Goal: Book appointment/travel/reservation

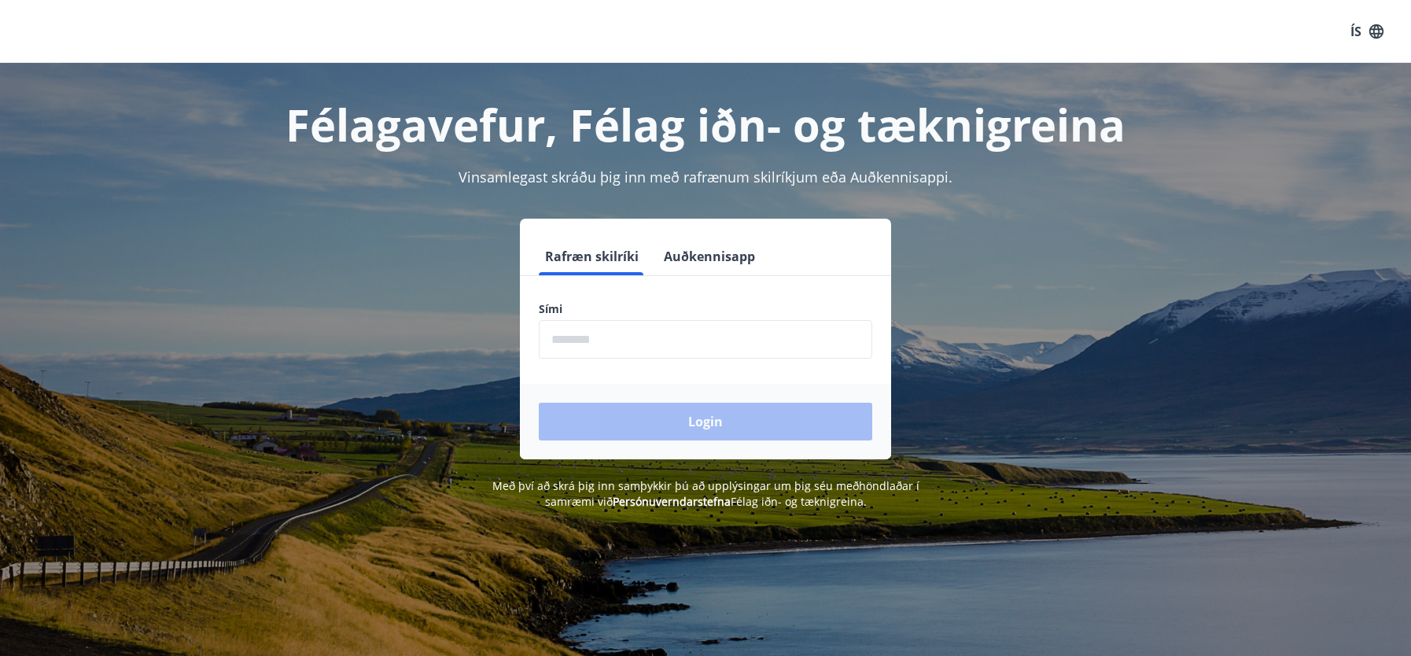
click at [663, 343] on input "phone" at bounding box center [705, 339] width 333 height 39
type input "********"
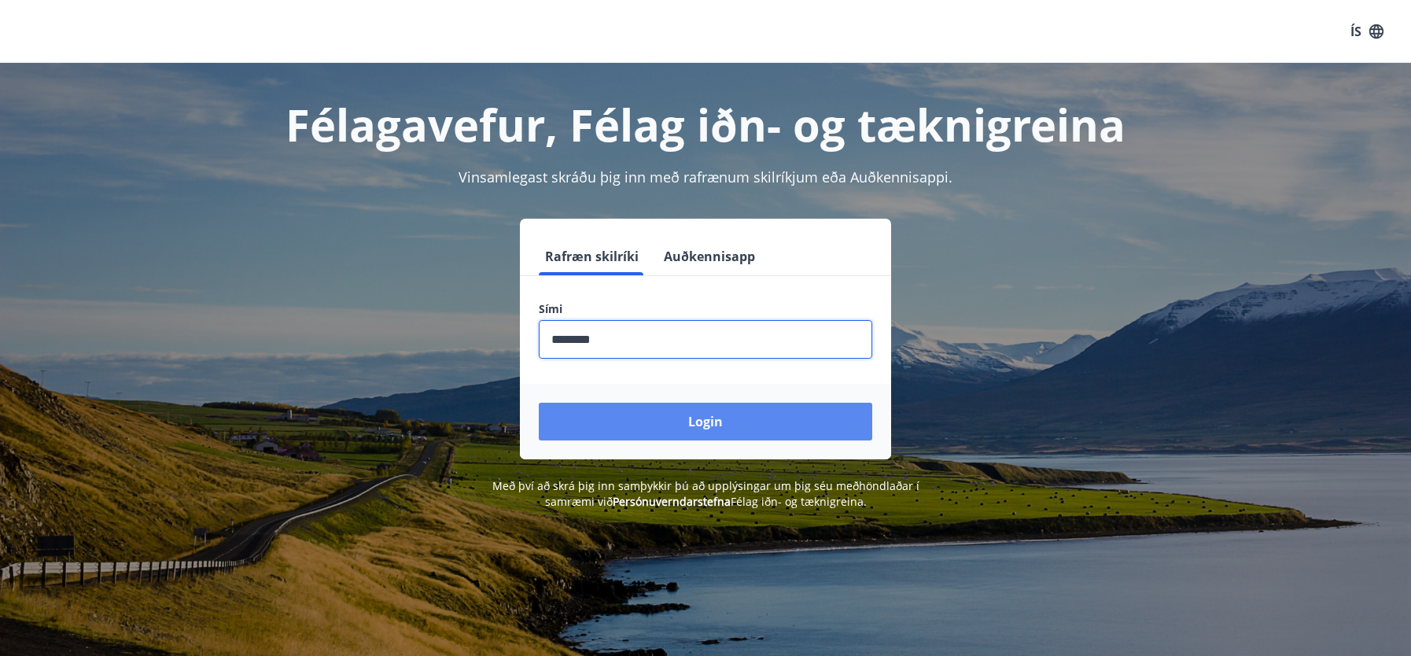
click at [713, 418] on button "Login" at bounding box center [705, 422] width 333 height 38
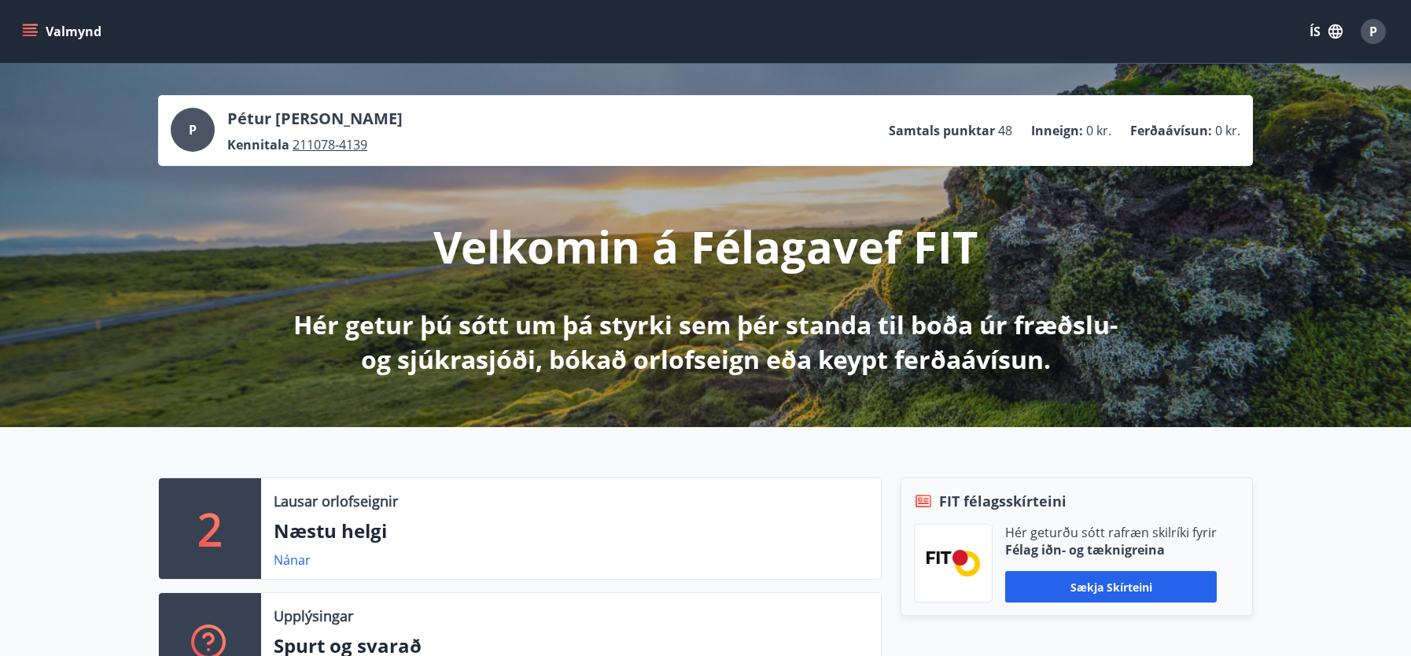
click at [31, 29] on icon "menu" at bounding box center [30, 29] width 14 height 2
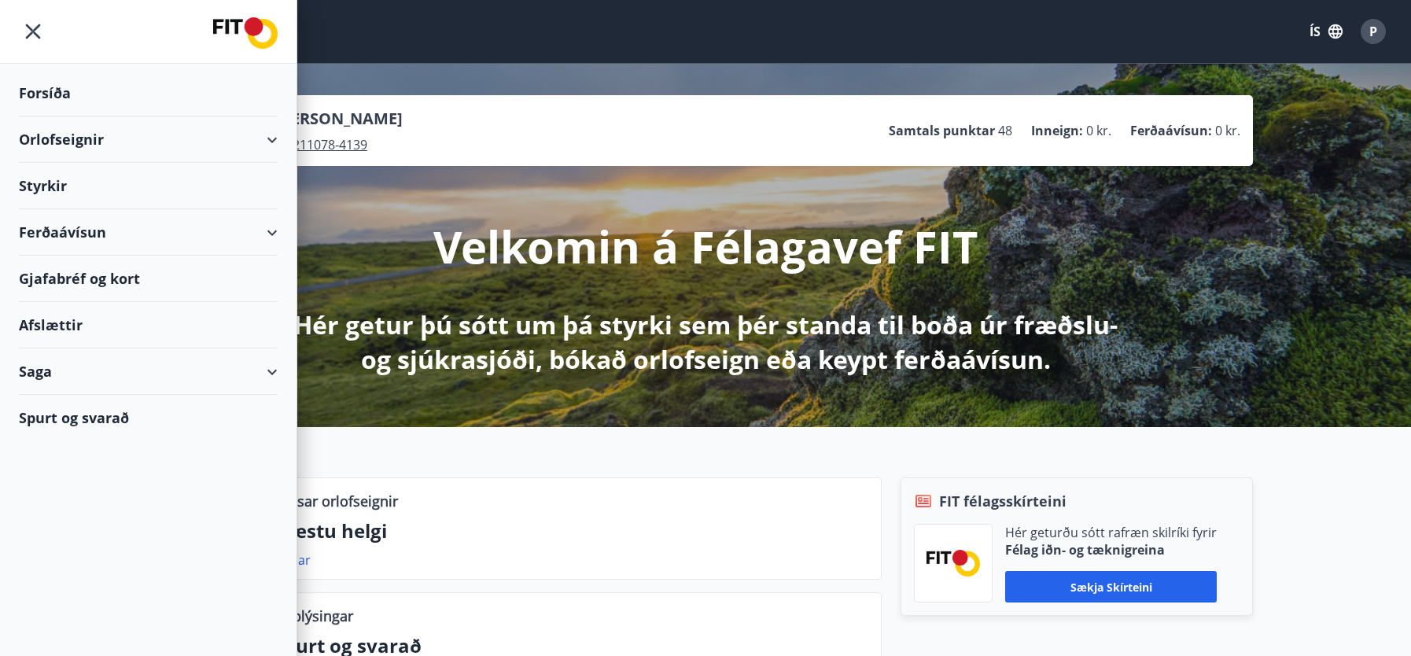
click at [120, 138] on div "Orlofseignir" at bounding box center [148, 139] width 259 height 46
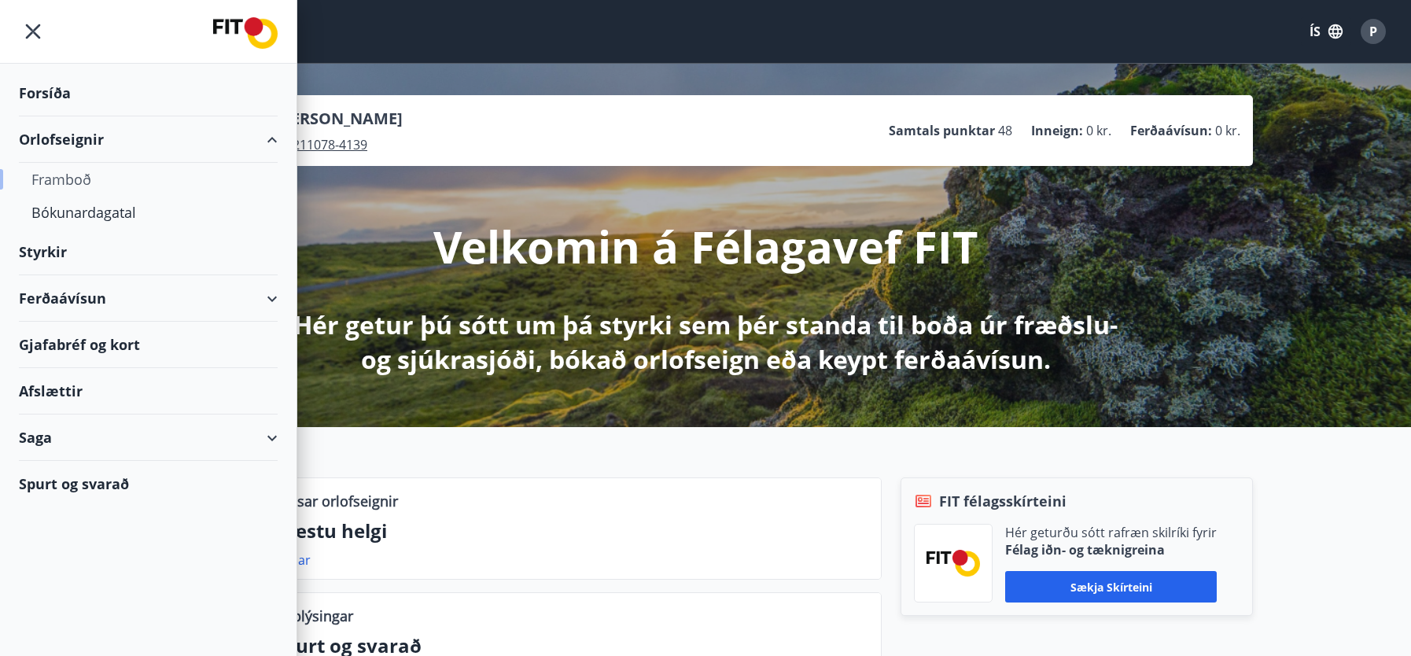
click at [75, 183] on div "Framboð" at bounding box center [148, 179] width 234 height 33
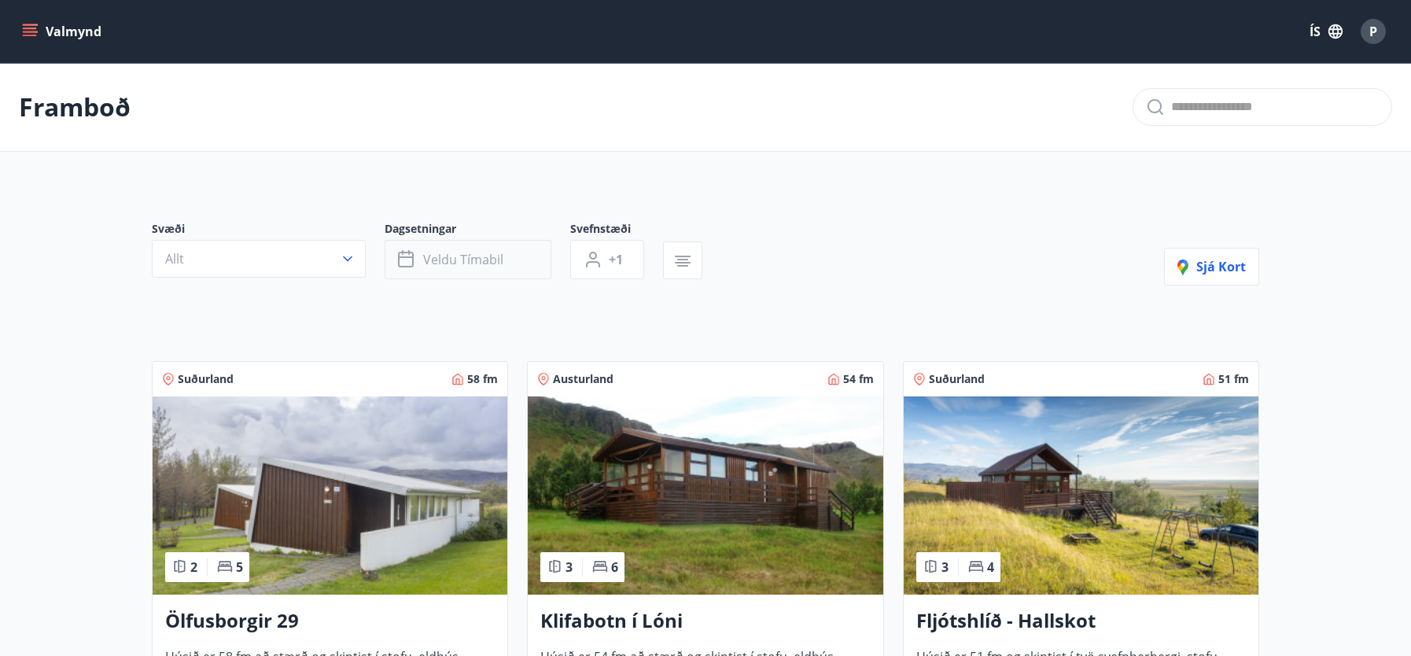
click at [473, 264] on span "Veldu tímabil" at bounding box center [463, 259] width 80 height 17
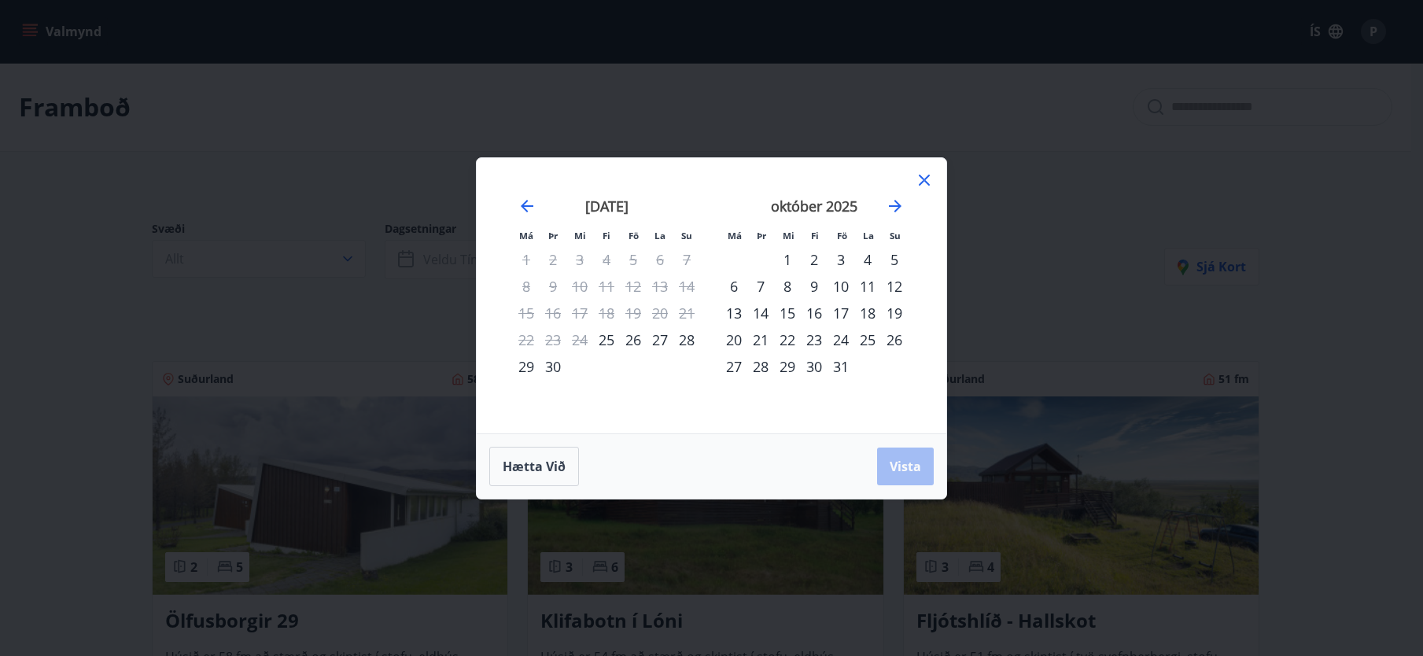
click at [817, 340] on div "23" at bounding box center [814, 339] width 27 height 27
click at [731, 366] on div "27" at bounding box center [733, 366] width 27 height 27
click at [899, 466] on span "Vista" at bounding box center [904, 466] width 31 height 17
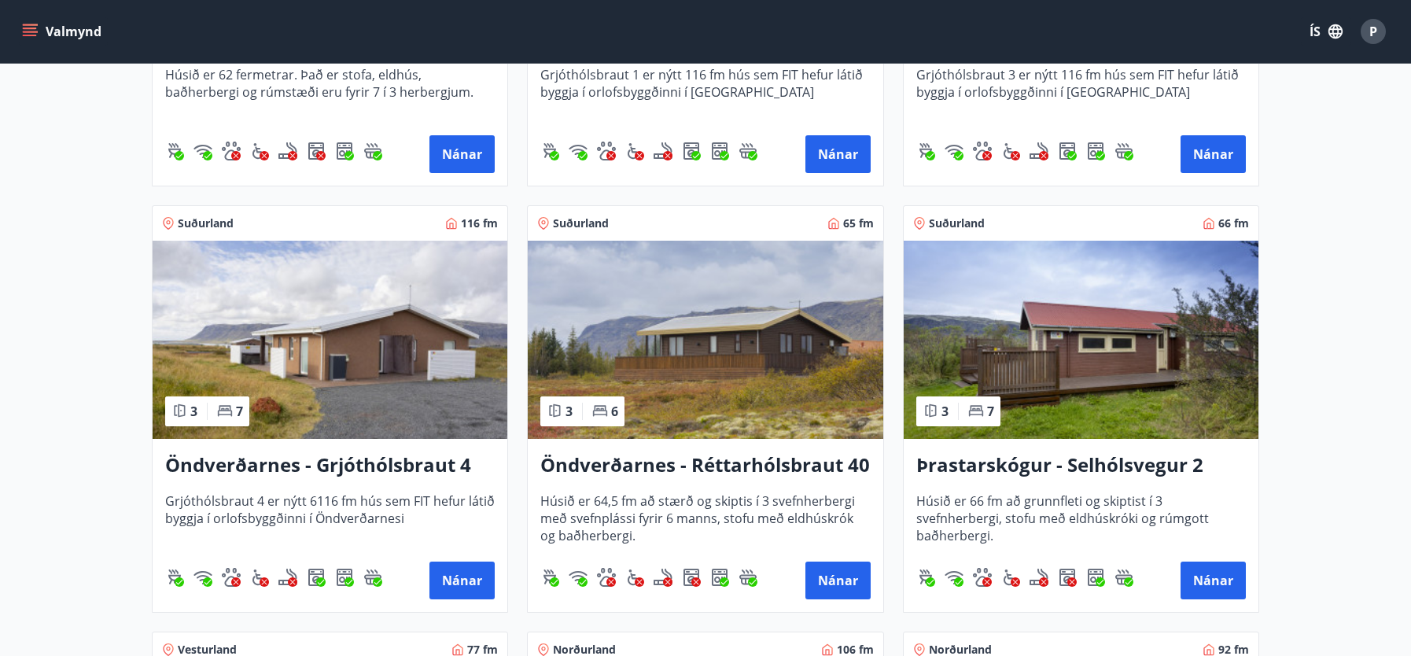
scroll to position [1887, 0]
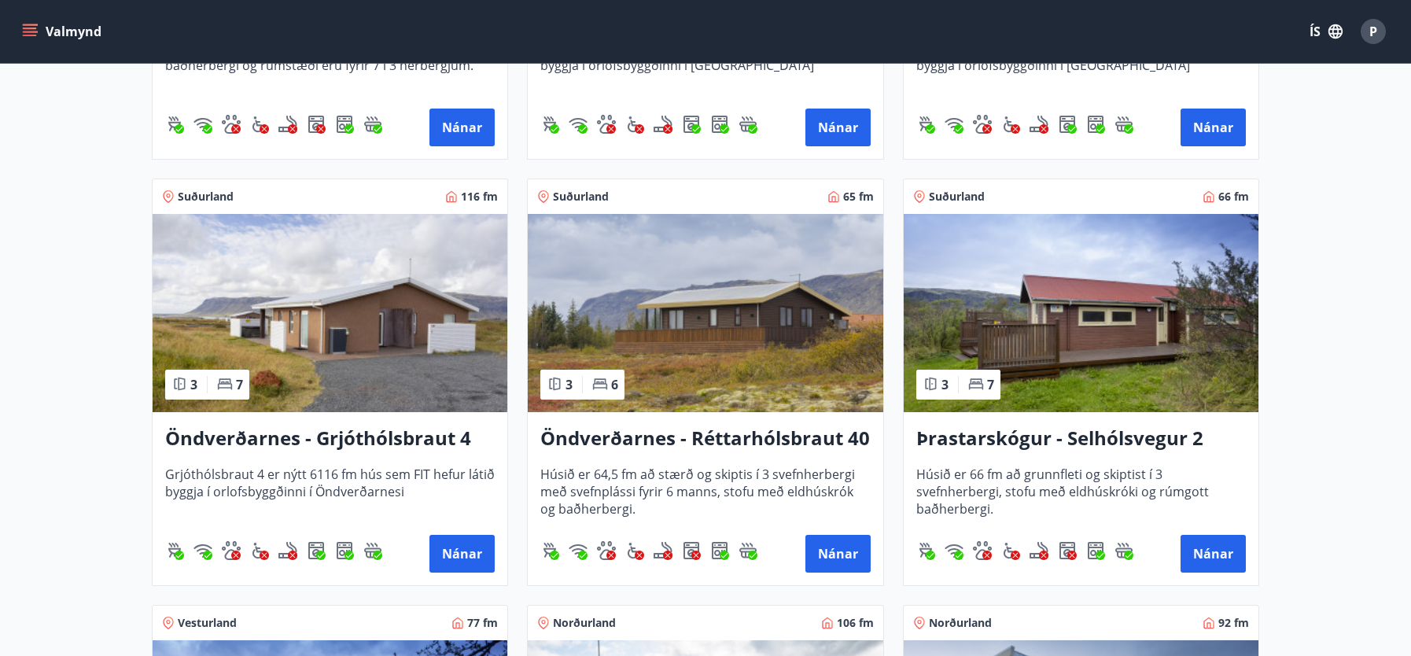
click at [394, 445] on h3 "Öndverðarnes - Grjóthólsbraut 4" at bounding box center [329, 439] width 329 height 28
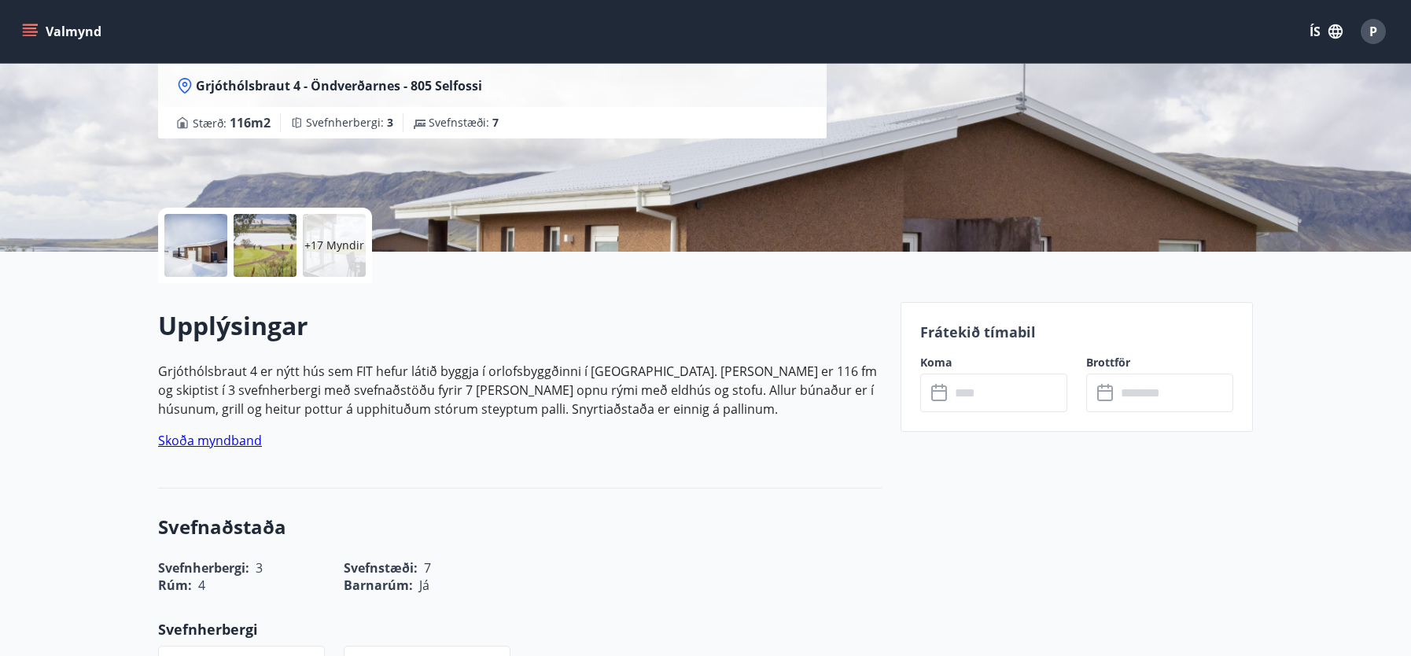
scroll to position [315, 0]
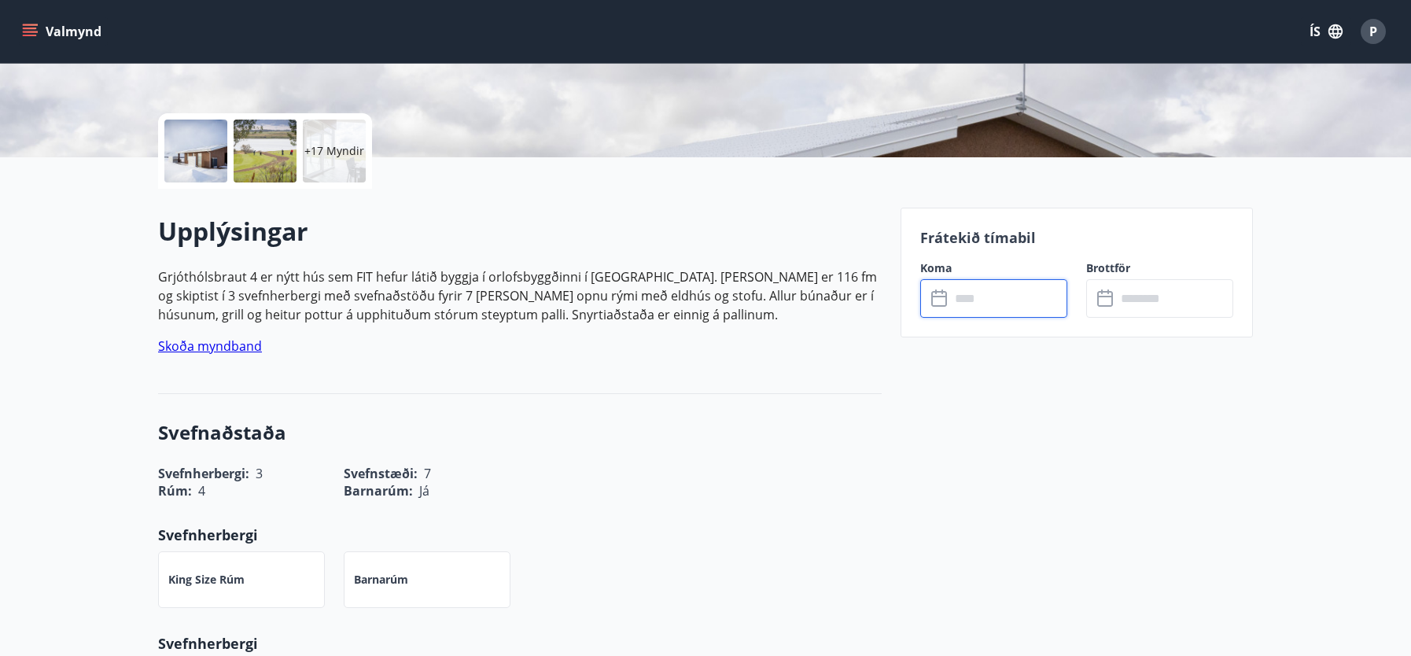
click at [1001, 304] on input "text" at bounding box center [1008, 298] width 117 height 39
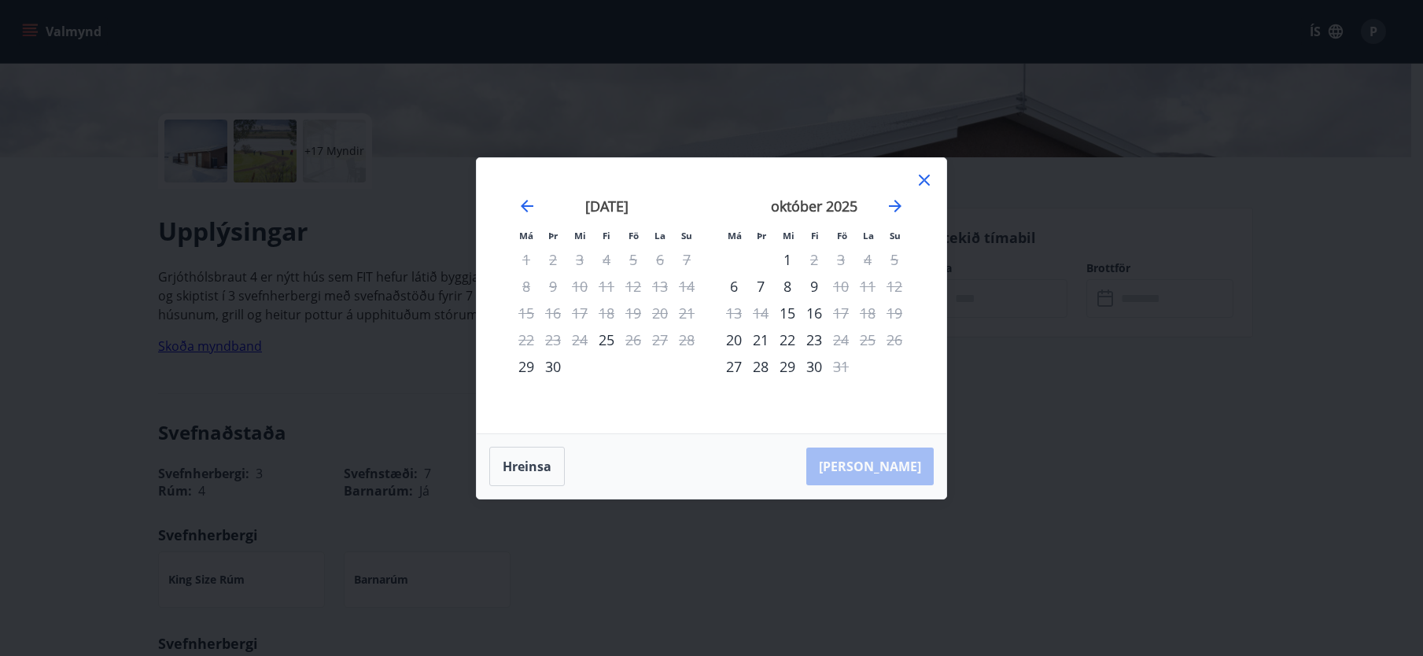
click at [921, 181] on icon at bounding box center [924, 180] width 19 height 19
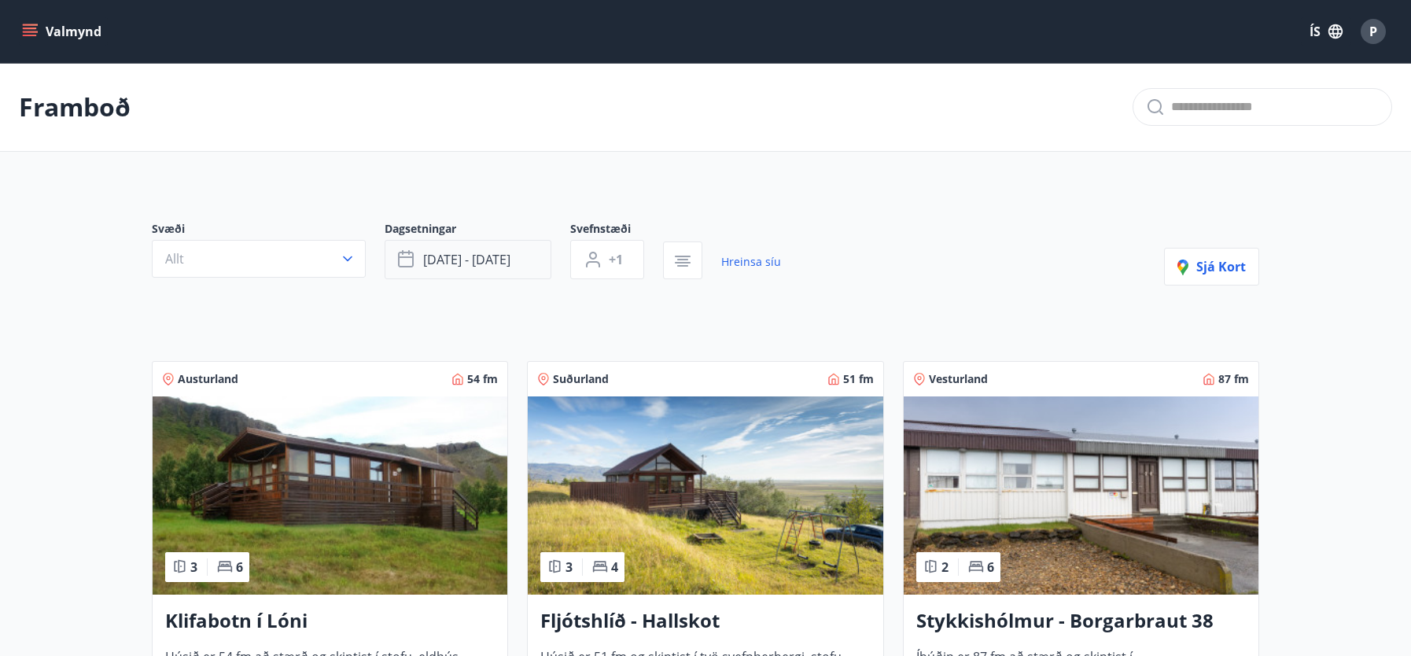
click at [488, 265] on span "[DATE] - [DATE]" at bounding box center [466, 259] width 87 height 17
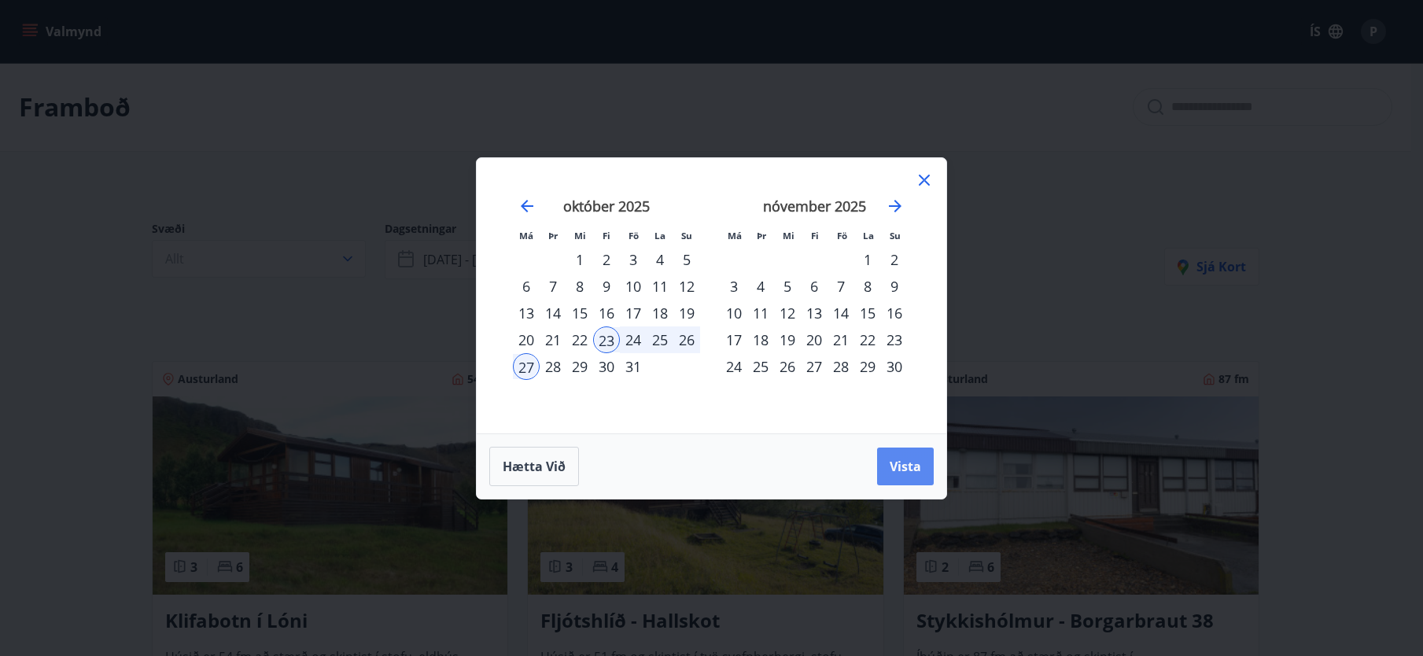
click at [910, 464] on span "Vista" at bounding box center [904, 466] width 31 height 17
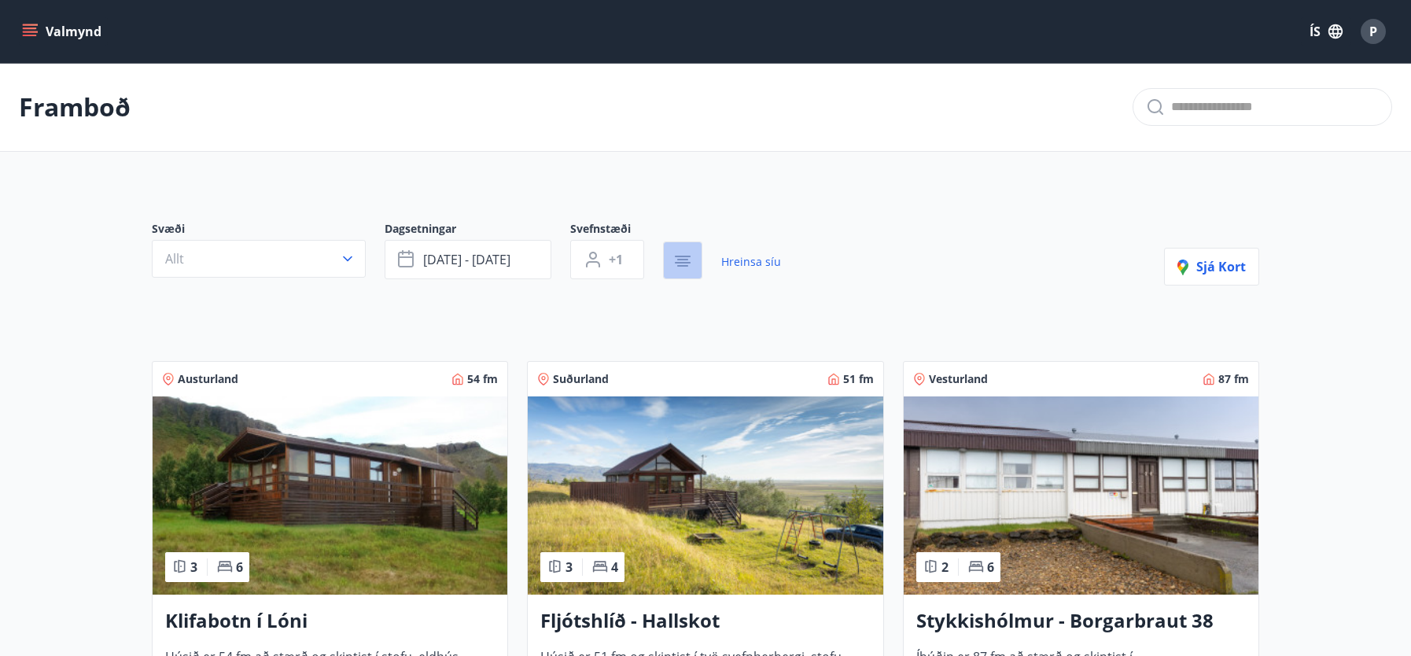
click at [682, 267] on icon "button" at bounding box center [682, 261] width 19 height 19
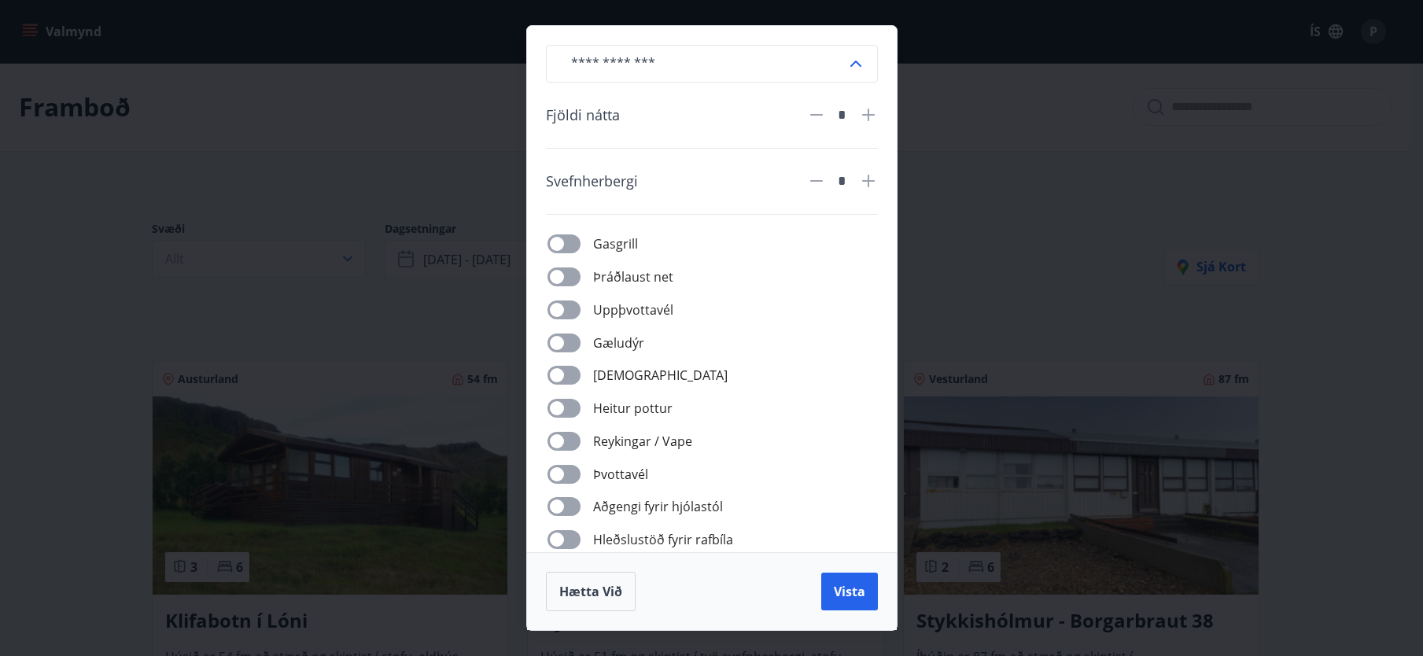
click at [871, 115] on icon at bounding box center [868, 115] width 13 height 13
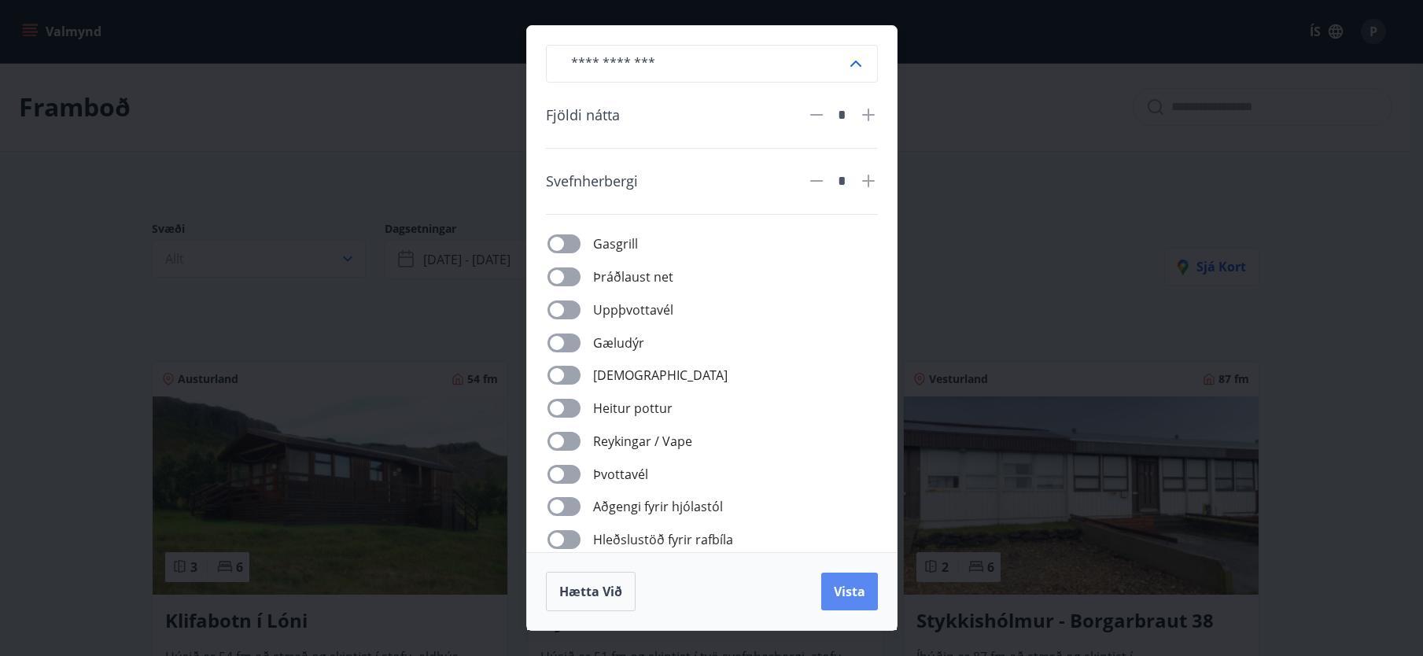
click at [860, 592] on span "Vista" at bounding box center [849, 591] width 31 height 17
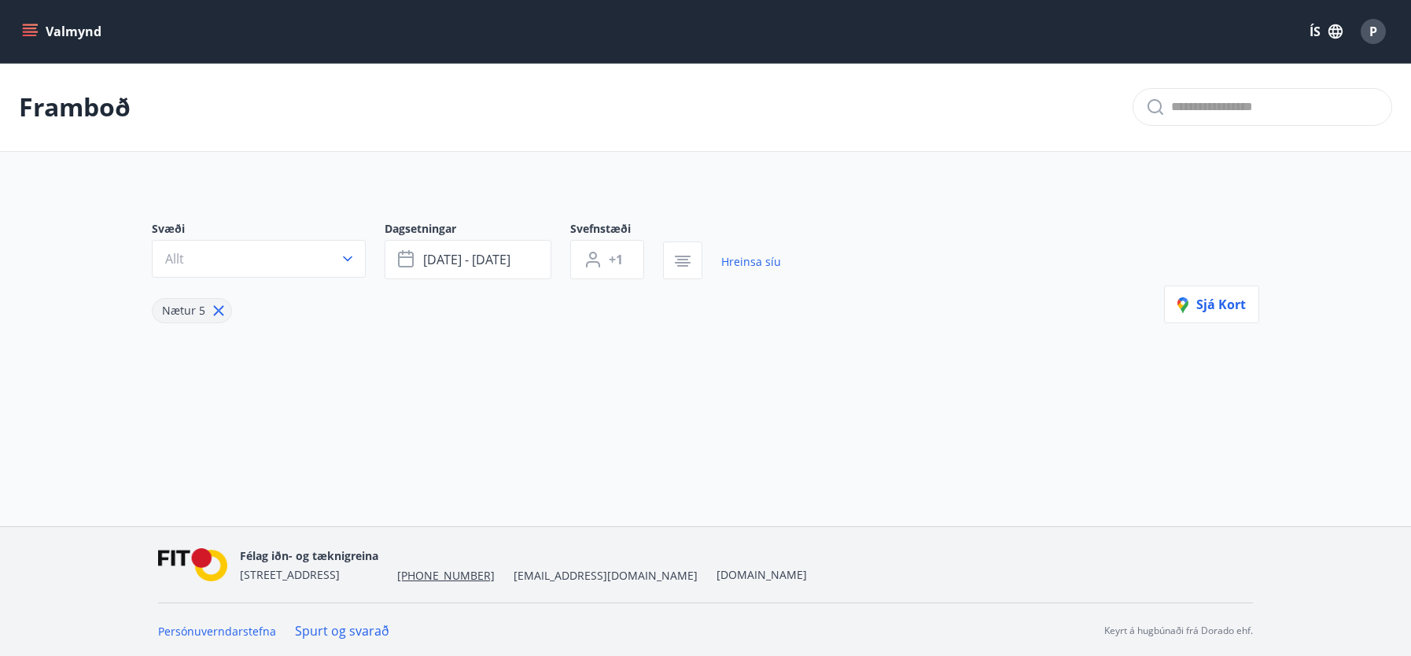
scroll to position [2, 0]
click at [217, 310] on icon at bounding box center [218, 308] width 17 height 17
type input "*"
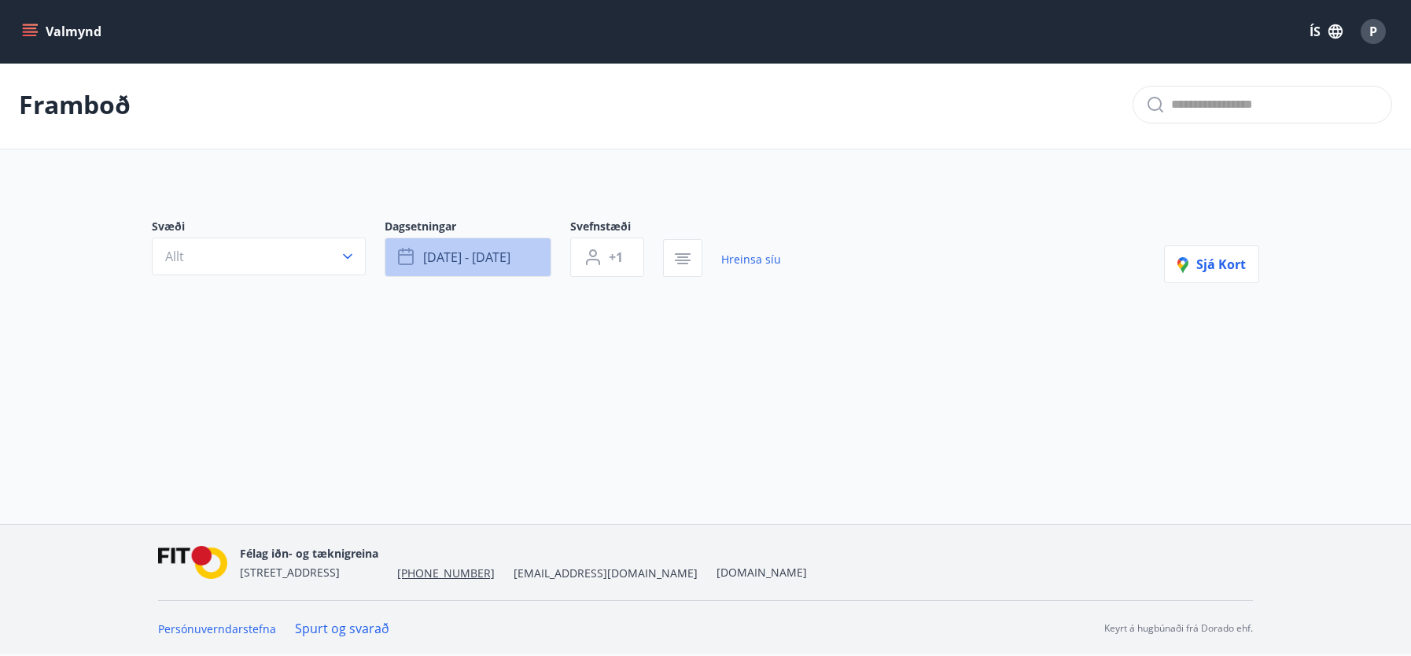
click at [495, 252] on span "[DATE] - [DATE]" at bounding box center [466, 256] width 87 height 17
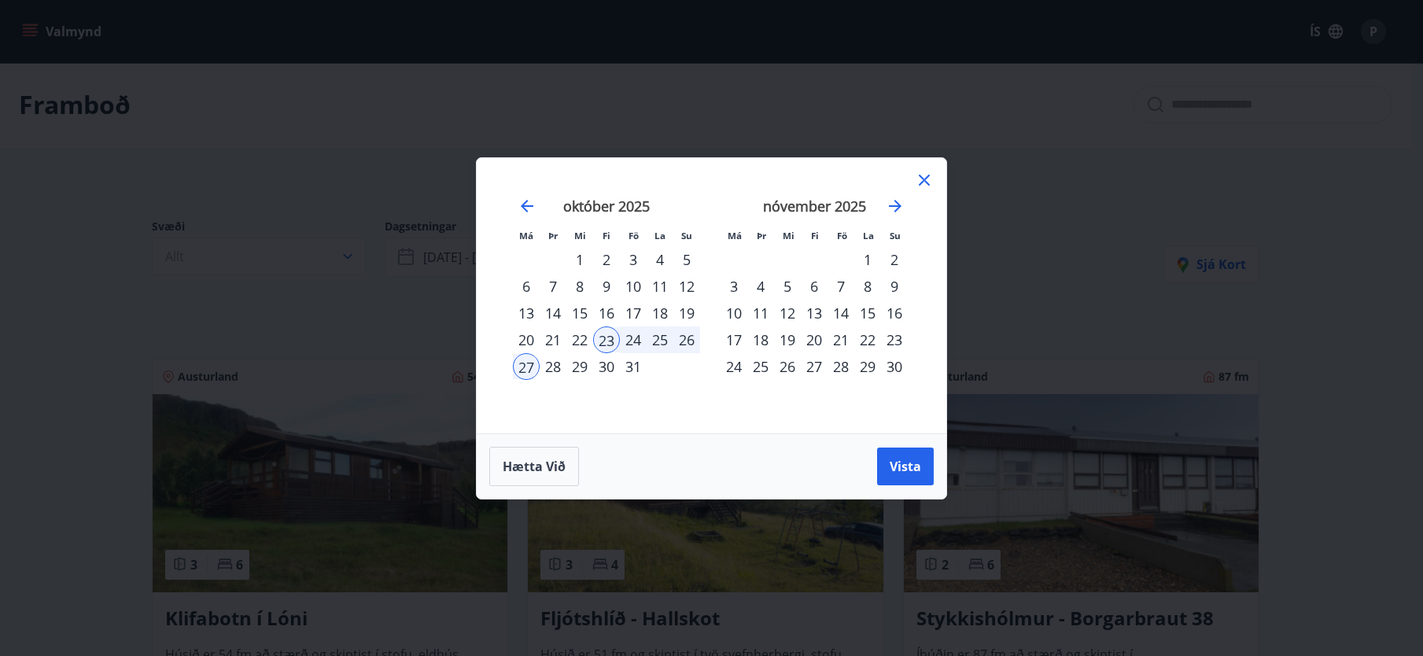
click at [635, 344] on div "24" at bounding box center [633, 339] width 27 height 27
click at [900, 466] on span "Vista" at bounding box center [904, 466] width 31 height 17
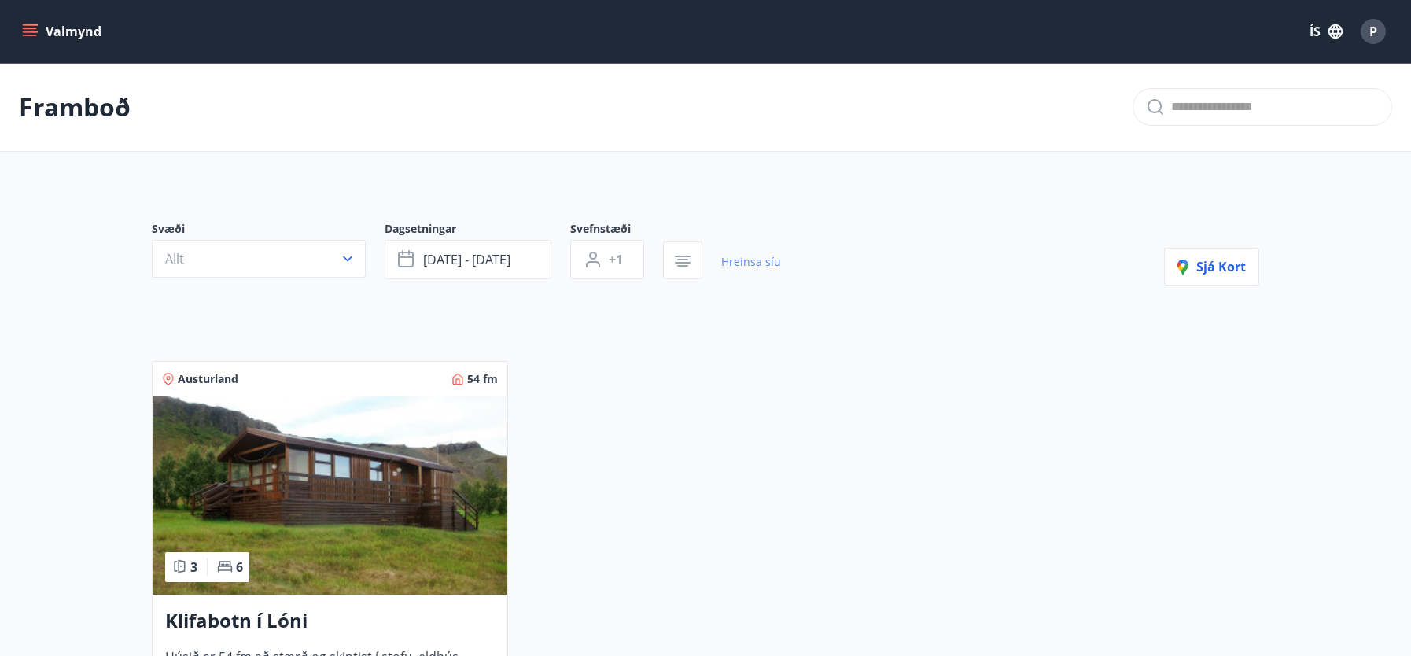
click at [759, 263] on link "Hreinsa síu" at bounding box center [751, 262] width 60 height 35
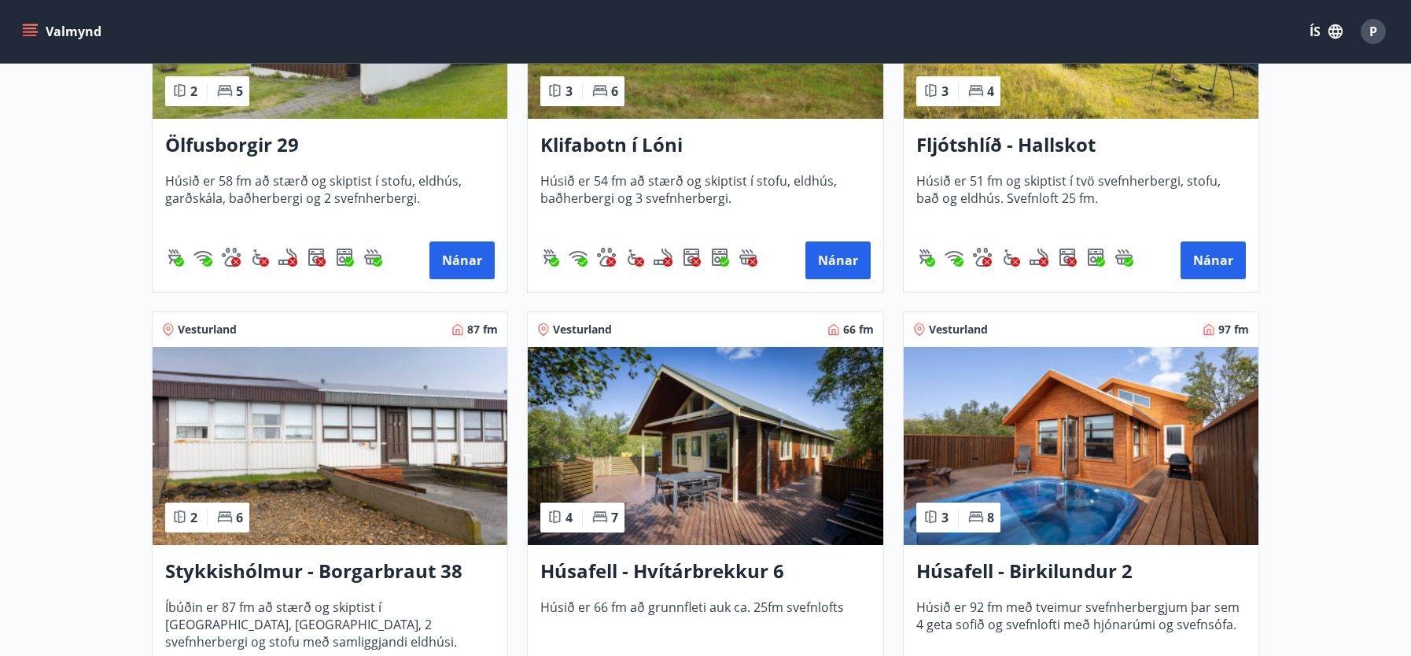
scroll to position [79, 0]
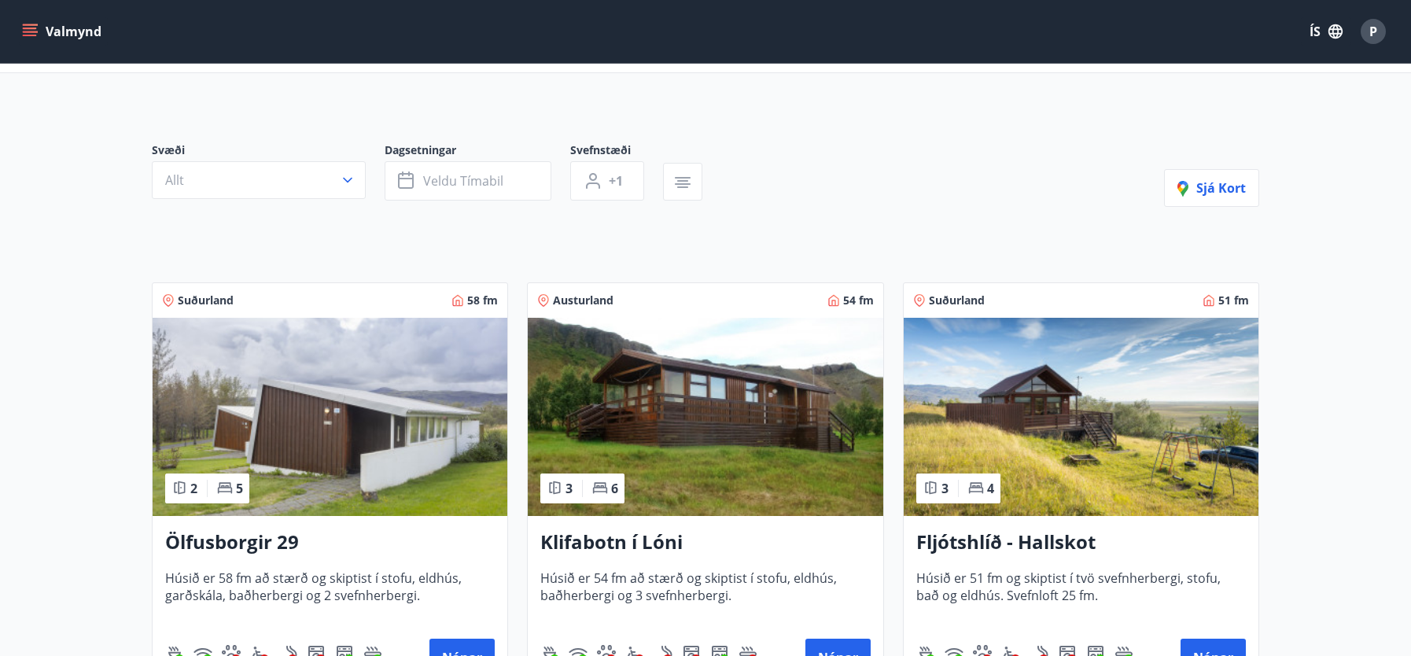
click at [28, 31] on icon "menu" at bounding box center [31, 32] width 17 height 2
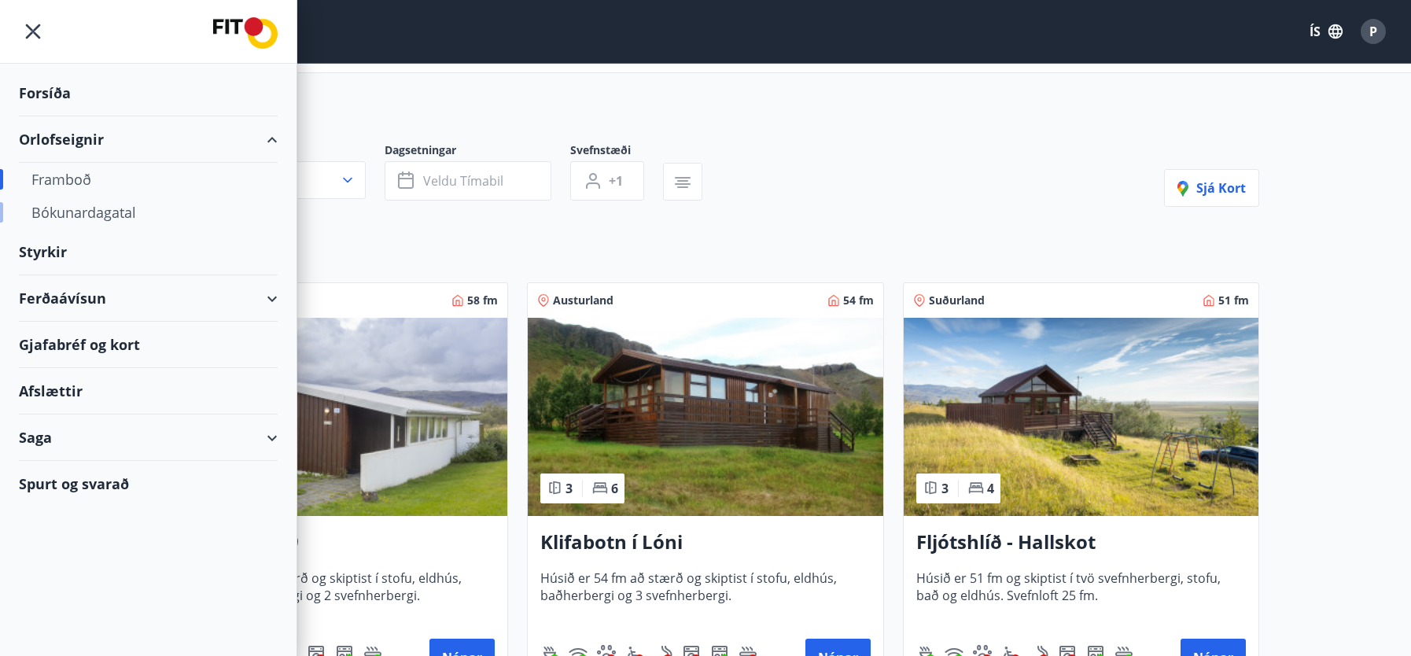
click at [109, 215] on div "Bókunardagatal" at bounding box center [148, 212] width 234 height 33
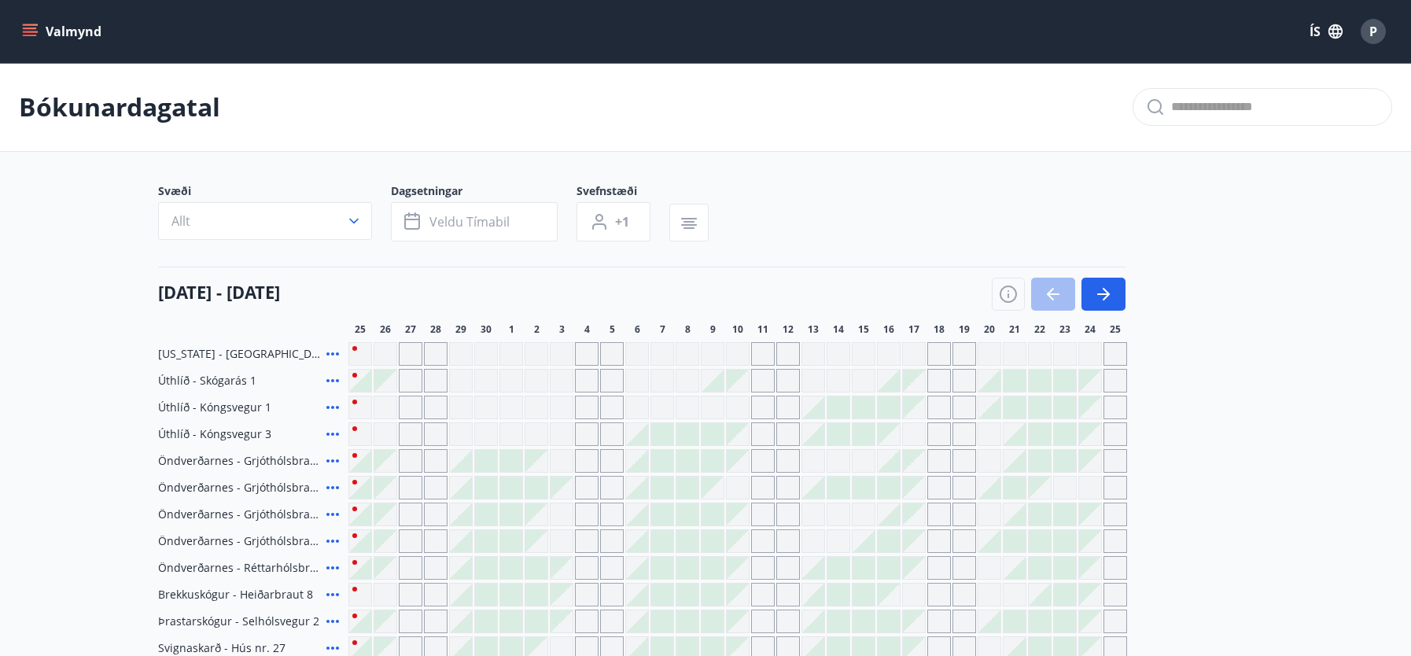
click at [28, 31] on icon "menu" at bounding box center [30, 32] width 16 height 16
